Goal: Information Seeking & Learning: Find specific fact

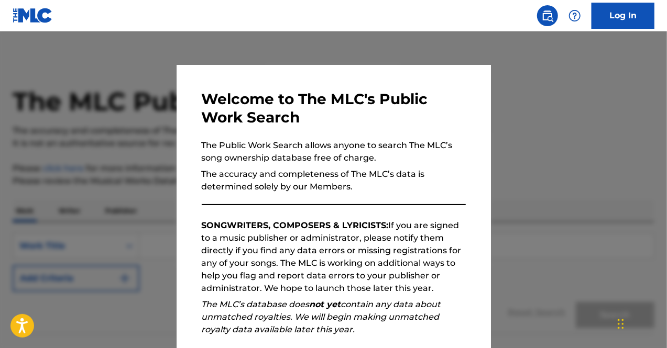
scroll to position [130, 0]
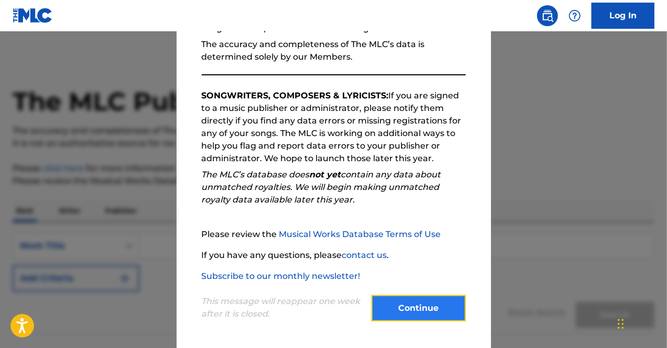
click at [384, 319] on button "Continue" at bounding box center [418, 309] width 94 height 26
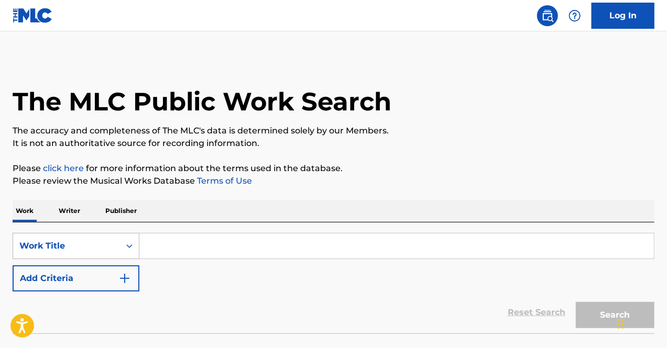
click at [29, 240] on div "Work Title" at bounding box center [76, 246] width 127 height 26
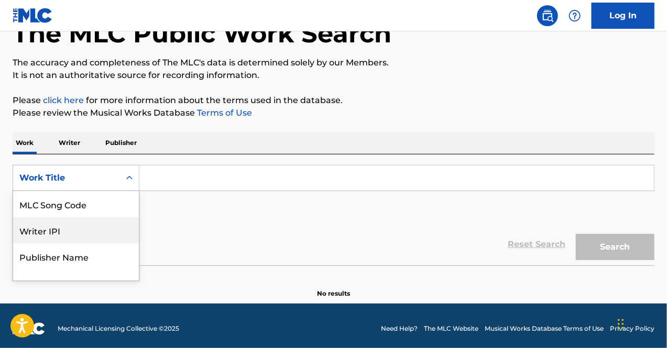
scroll to position [68, 0]
click at [175, 178] on input "Search Form" at bounding box center [396, 178] width 515 height 25
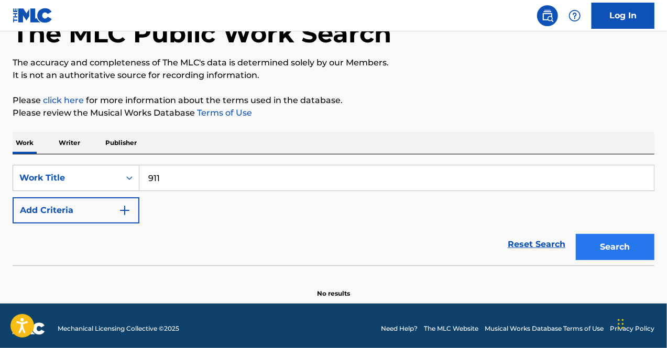
type input "911"
click at [603, 251] on button "Search" at bounding box center [615, 247] width 79 height 26
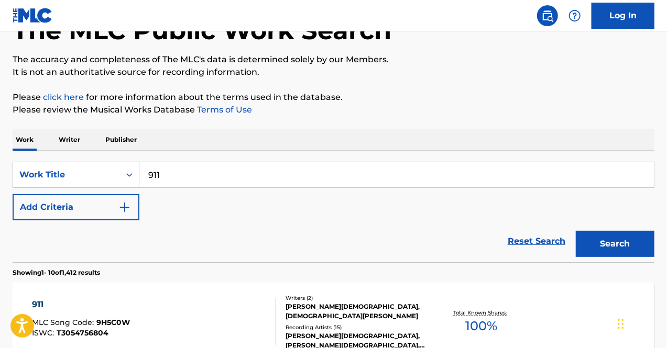
scroll to position [70, 0]
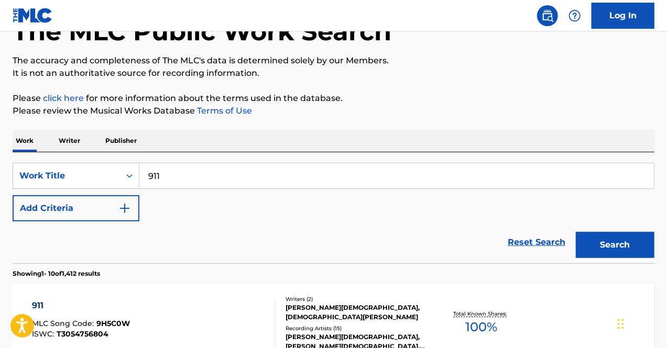
click at [67, 227] on div "Reset Search Search" at bounding box center [334, 243] width 642 height 42
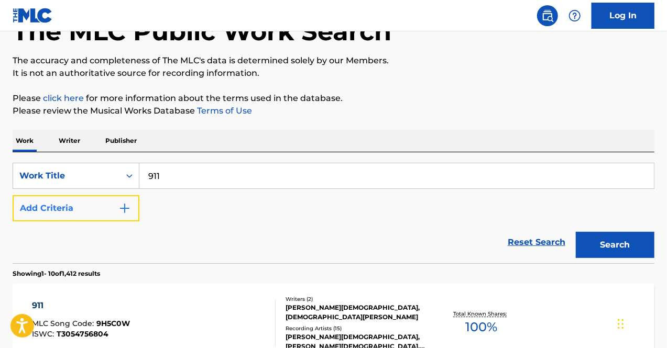
click at [58, 210] on button "Add Criteria" at bounding box center [76, 208] width 127 height 26
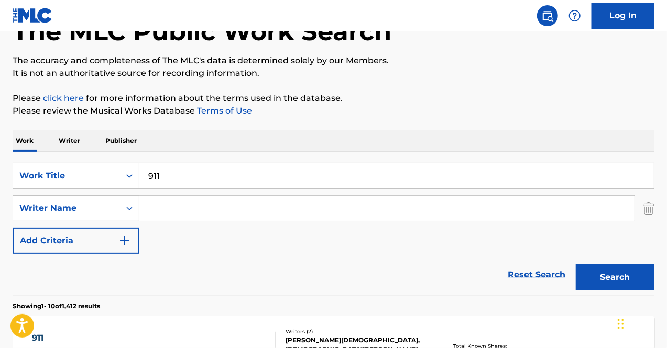
click at [201, 207] on input "Search Form" at bounding box center [386, 208] width 495 height 25
click at [188, 210] on input "Search Form" at bounding box center [386, 208] width 495 height 25
type input "derulo"
click at [576, 265] on button "Search" at bounding box center [615, 278] width 79 height 26
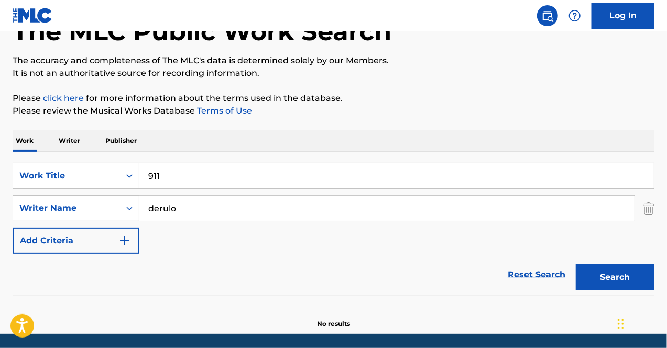
click at [213, 205] on input "derulo" at bounding box center [386, 208] width 495 height 25
type input "f"
type input "[PERSON_NAME]"
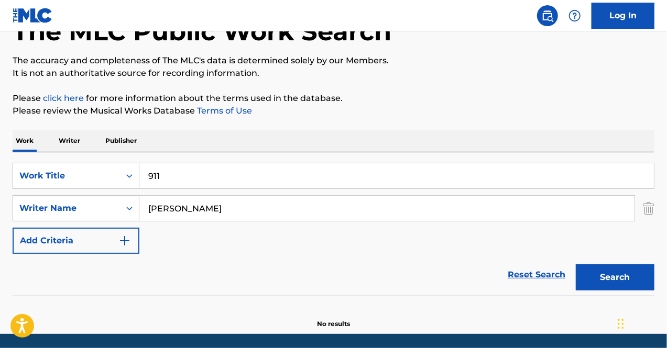
click at [576, 265] on button "Search" at bounding box center [615, 278] width 79 height 26
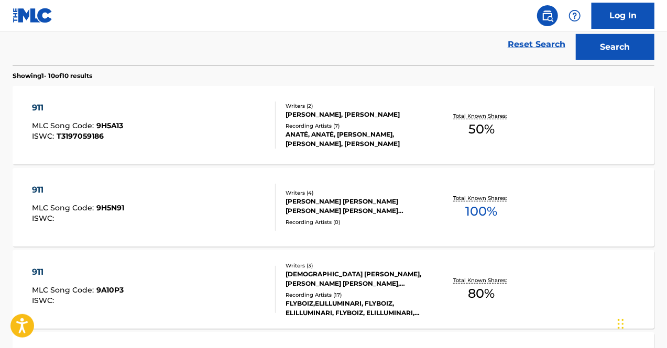
scroll to position [328, 0]
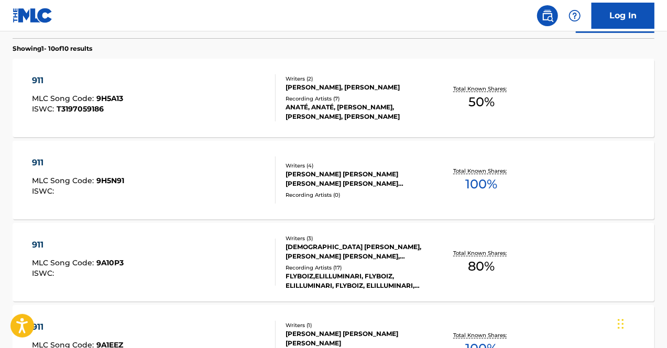
click at [362, 260] on div "[DEMOGRAPHIC_DATA] [PERSON_NAME], [PERSON_NAME] [PERSON_NAME], [PERSON_NAME] [P…" at bounding box center [357, 252] width 143 height 19
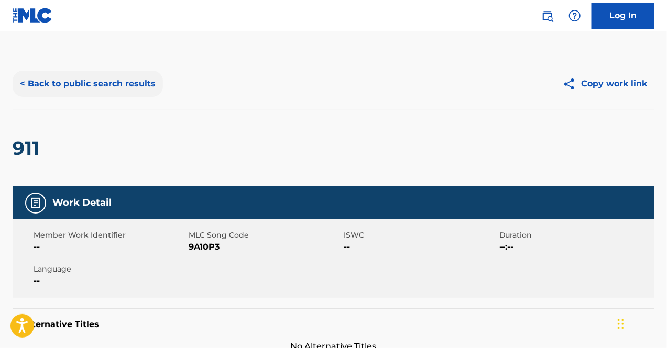
click at [38, 81] on button "< Back to public search results" at bounding box center [88, 84] width 150 height 26
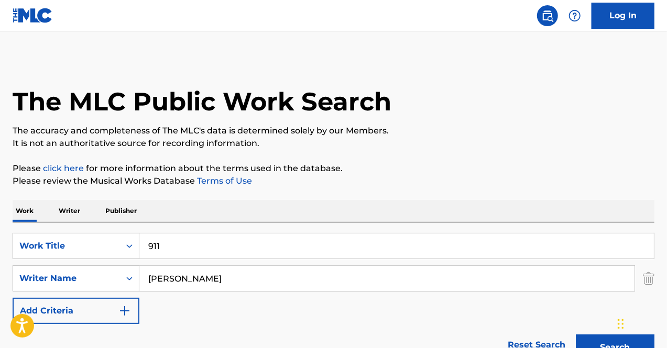
click at [187, 280] on input "[PERSON_NAME]" at bounding box center [386, 278] width 495 height 25
type input "[PERSON_NAME]"
click at [576, 335] on button "Search" at bounding box center [615, 348] width 79 height 26
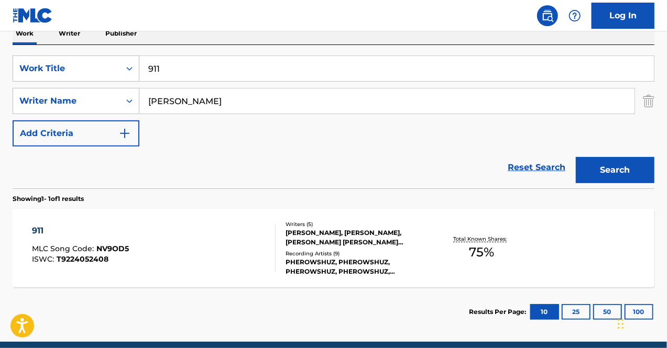
scroll to position [190, 0]
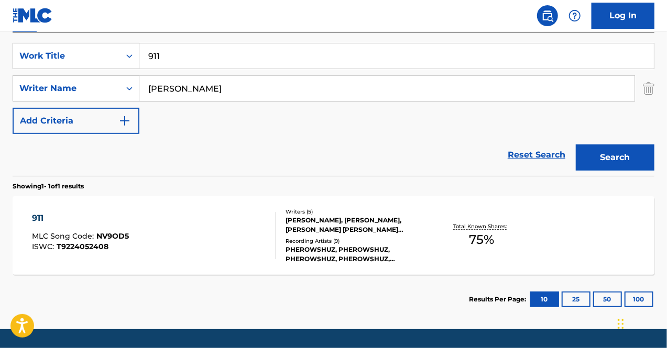
click at [218, 278] on section "Results Per Page: 10 25 50 100" at bounding box center [334, 299] width 642 height 49
click at [202, 256] on div "911 MLC Song Code : NV9OD5 ISWC : T9224052408" at bounding box center [154, 235] width 244 height 47
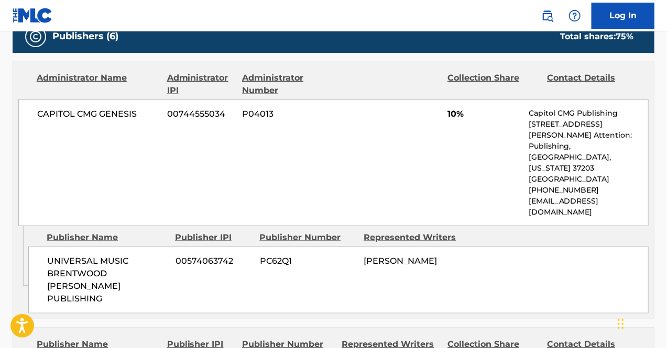
scroll to position [523, 0]
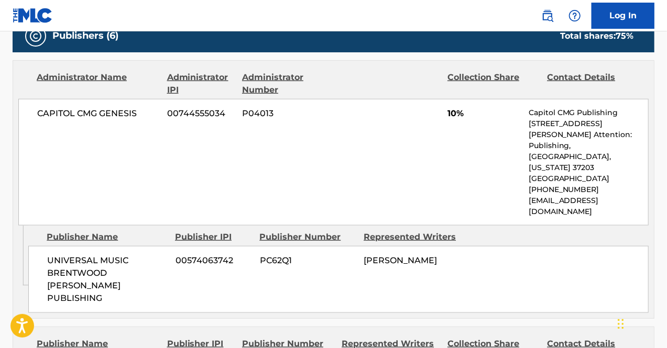
click at [202, 256] on div "Admin Original Publisher Connecting Line Publisher Name Publisher IPI Publisher…" at bounding box center [333, 272] width 641 height 93
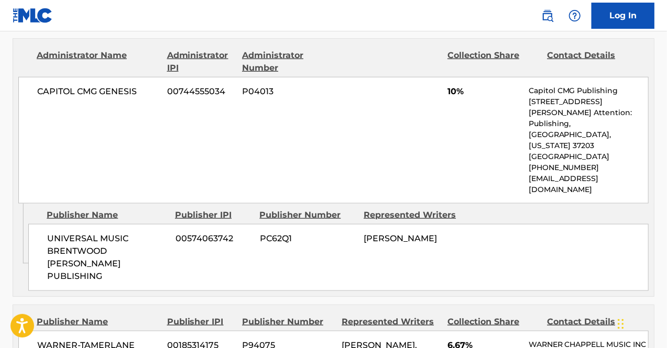
scroll to position [522, 0]
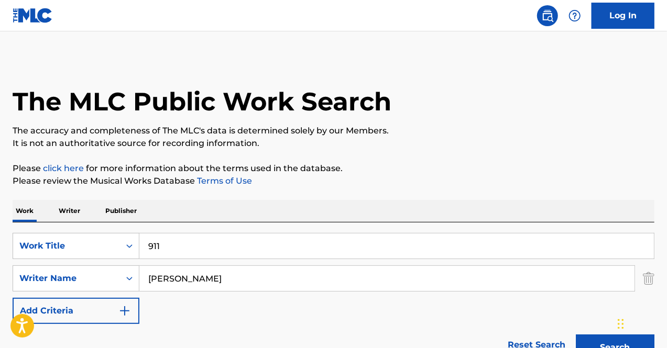
click at [170, 238] on input "911" at bounding box center [396, 246] width 515 height 25
type input "Sunlight"
click at [158, 286] on input "[PERSON_NAME]" at bounding box center [386, 278] width 495 height 25
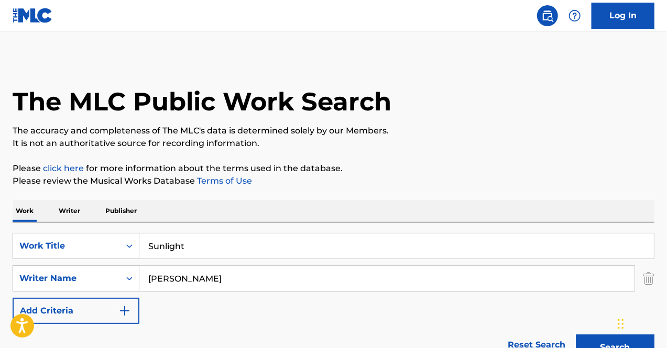
click at [158, 286] on input "[PERSON_NAME]" at bounding box center [386, 278] width 495 height 25
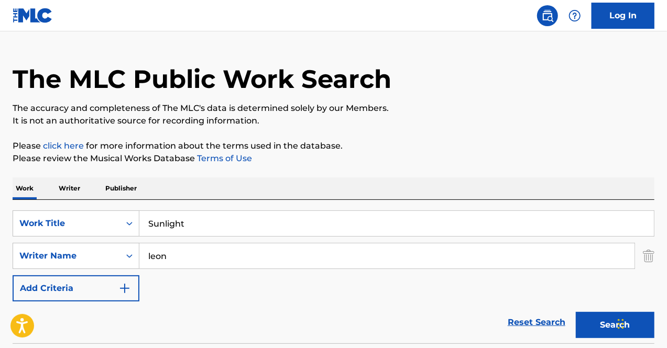
scroll to position [40, 0]
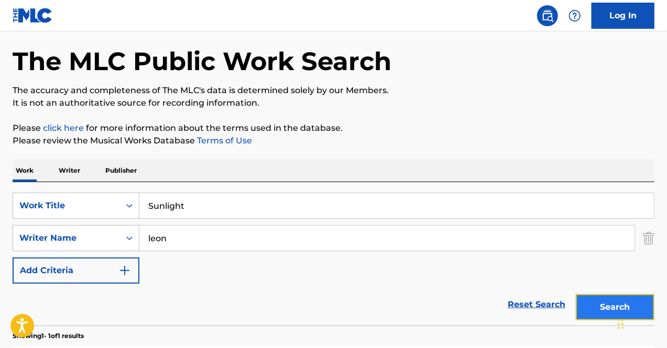
click at [605, 311] on button "Search" at bounding box center [615, 307] width 79 height 26
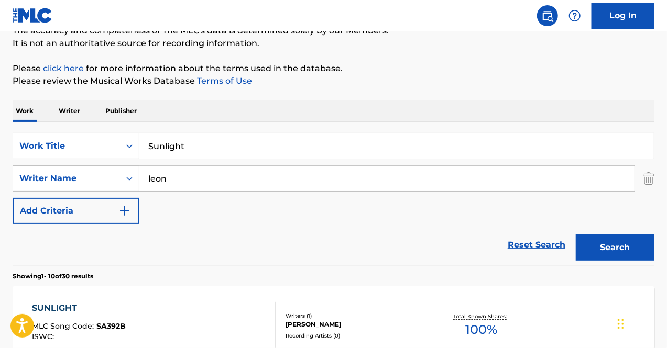
scroll to position [97, 0]
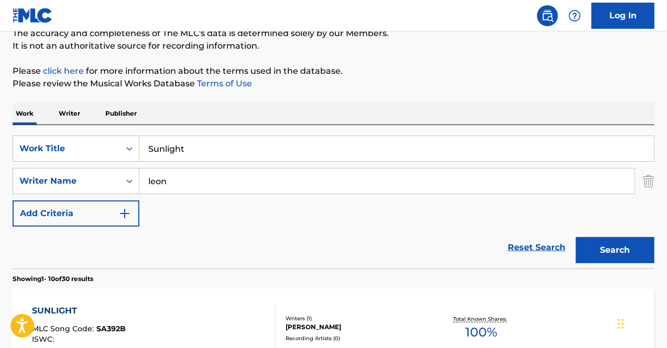
click at [265, 181] on input "leon" at bounding box center [386, 181] width 495 height 25
type input "[PERSON_NAME]"
click at [576, 237] on button "Search" at bounding box center [615, 250] width 79 height 26
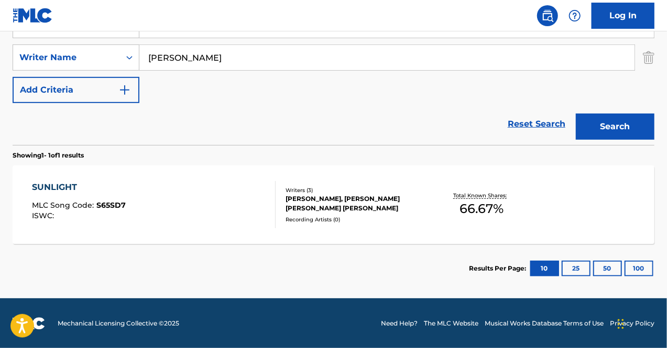
scroll to position [221, 0]
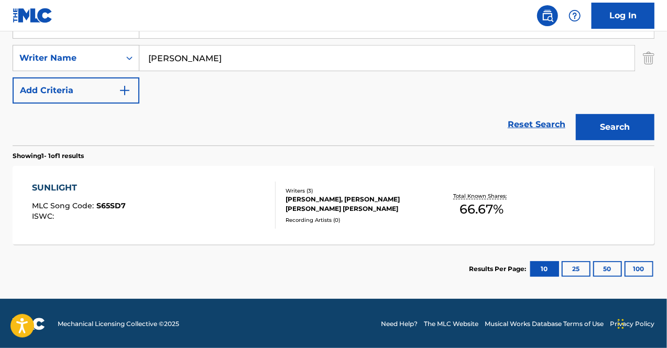
click at [227, 199] on div "SUNLIGHT MLC Song Code : S65SD7 ISWC :" at bounding box center [154, 205] width 244 height 47
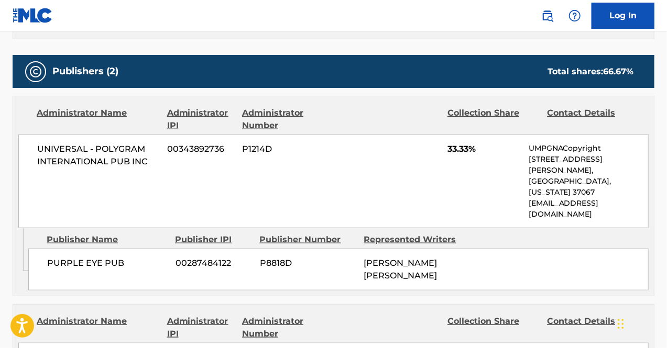
scroll to position [458, 0]
